Goal: Information Seeking & Learning: Check status

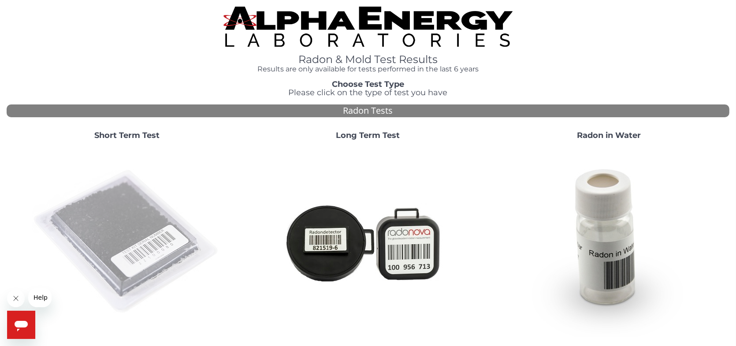
click at [130, 211] on img at bounding box center [127, 242] width 190 height 190
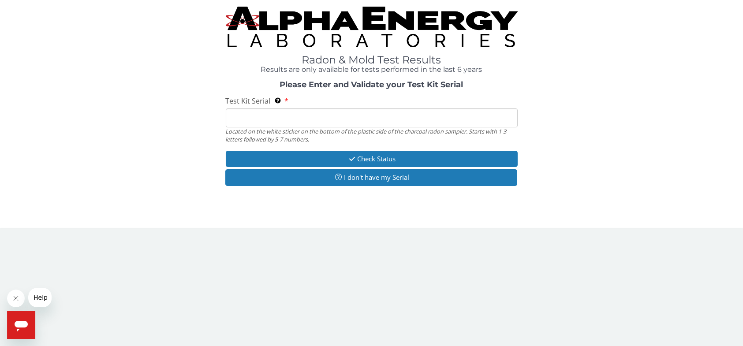
click at [251, 113] on input "Test Kit Serial Located on the white sticker on the bottom of the plastic side …" at bounding box center [372, 117] width 292 height 19
type input "FE476304"
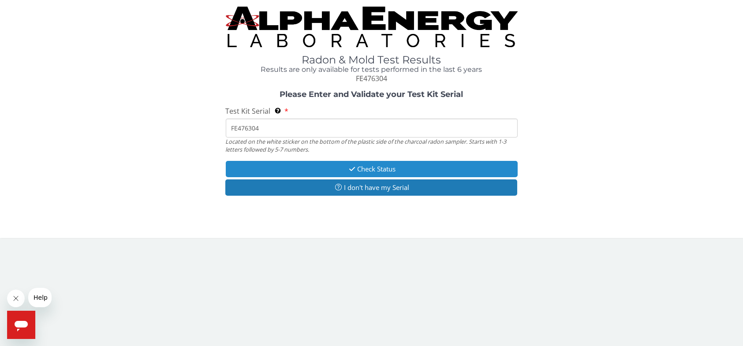
click at [360, 170] on button "Check Status" at bounding box center [372, 169] width 292 height 16
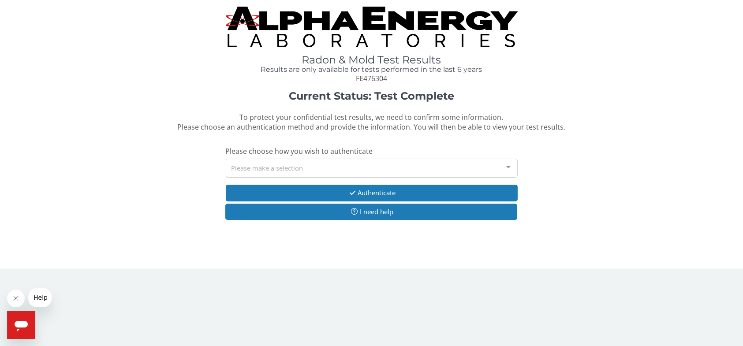
click at [503, 167] on div at bounding box center [508, 167] width 18 height 17
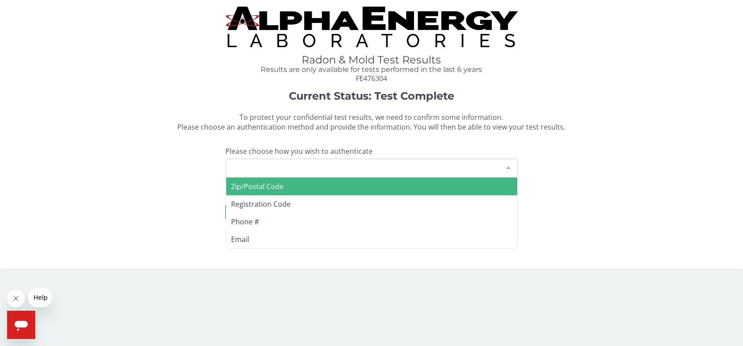
click at [279, 184] on span "Zip/Postal Code" at bounding box center [257, 187] width 52 height 10
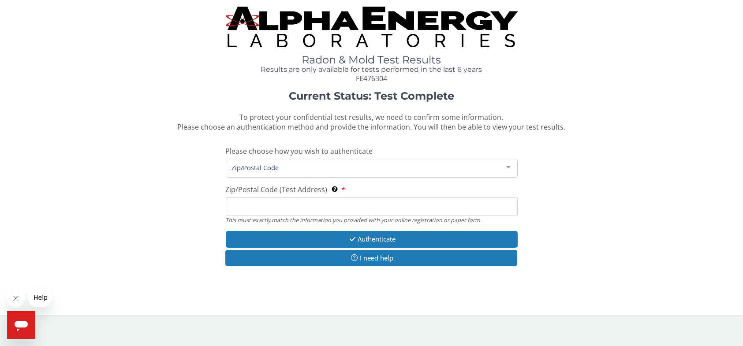
click at [267, 205] on input "Zip/Postal Code (Test Address) This must exactly match the information you prov…" at bounding box center [372, 206] width 292 height 19
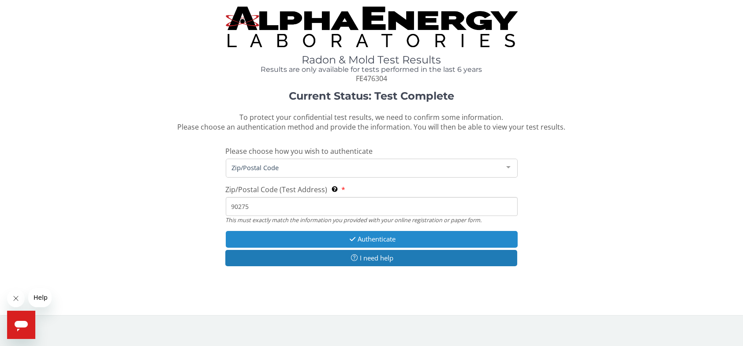
type input "90275"
click at [379, 239] on button "Authenticate" at bounding box center [372, 239] width 292 height 16
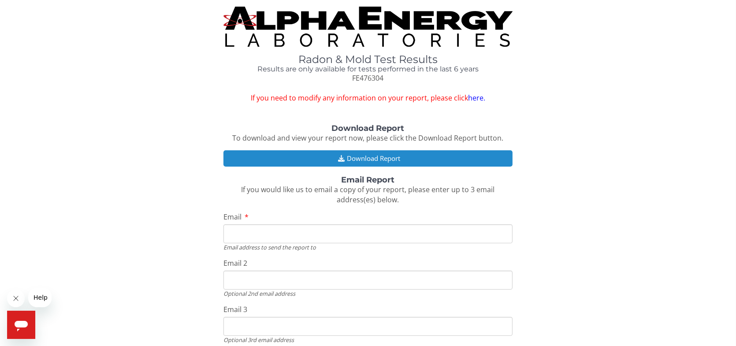
click at [373, 154] on button "Download Report" at bounding box center [367, 158] width 289 height 16
